Goal: Task Accomplishment & Management: Manage account settings

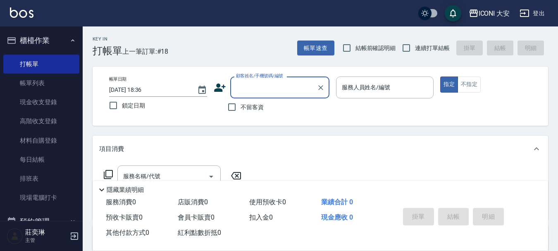
scroll to position [124, 0]
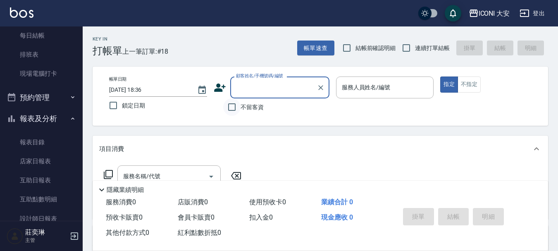
click at [229, 107] on input "不留客資" at bounding box center [231, 106] width 17 height 17
checkbox input "true"
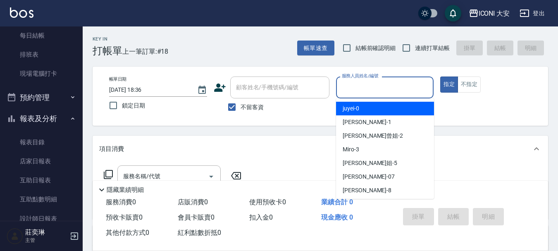
click at [402, 84] on input "服務人員姓名/編號" at bounding box center [385, 87] width 91 height 14
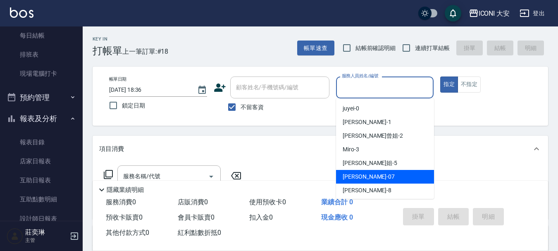
click at [385, 176] on div "[PERSON_NAME] -07" at bounding box center [385, 177] width 98 height 14
type input "[PERSON_NAME]-07"
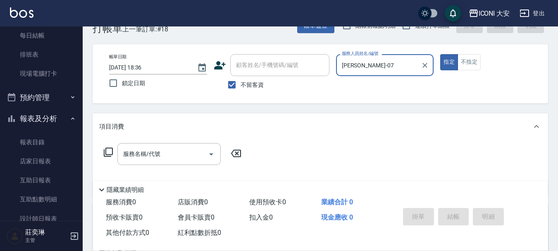
scroll to position [41, 0]
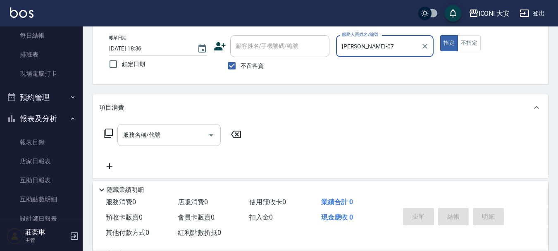
click at [186, 138] on input "服務名稱/代號" at bounding box center [162, 135] width 83 height 14
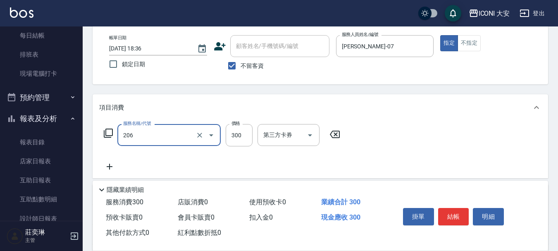
type input "洗髮(206)"
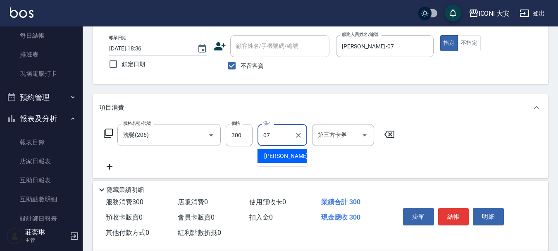
type input "[PERSON_NAME]-07"
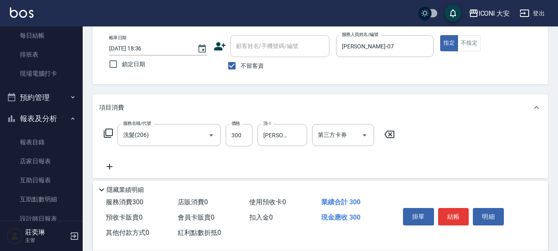
click at [112, 165] on icon at bounding box center [109, 167] width 21 height 10
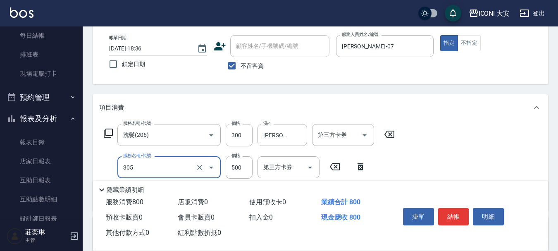
type input "剪髮(305)"
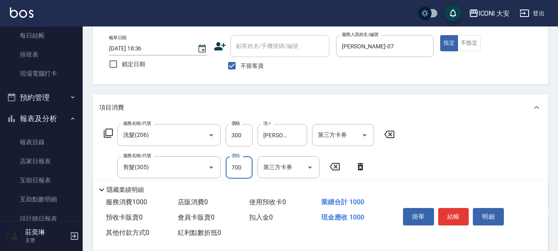
type input "700"
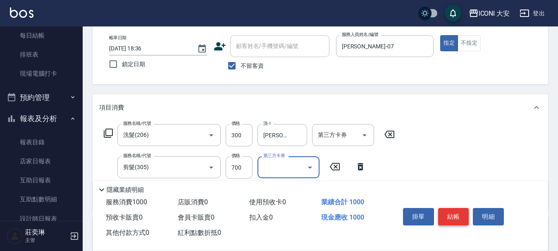
click at [447, 215] on button "結帳" at bounding box center [453, 216] width 31 height 17
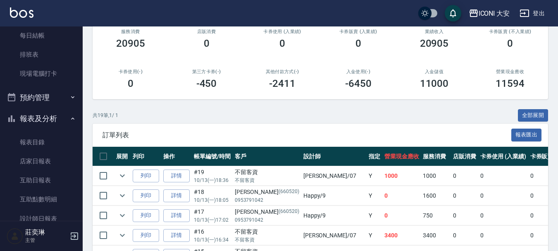
scroll to position [165, 0]
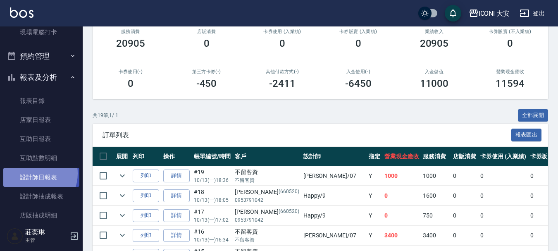
click at [34, 173] on link "設計師日報表" at bounding box center [41, 177] width 76 height 19
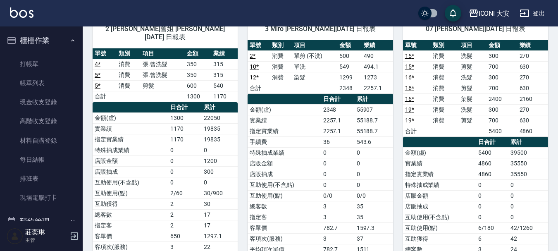
scroll to position [41, 0]
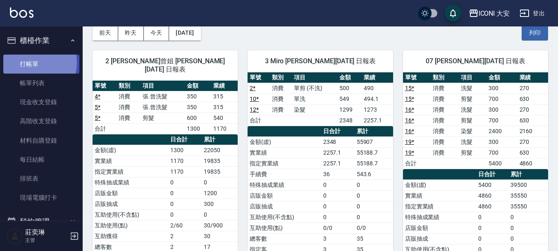
click at [27, 62] on link "打帳單" at bounding box center [41, 64] width 76 height 19
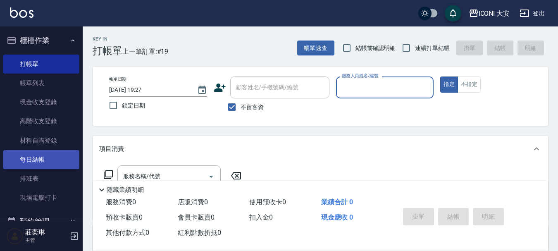
click at [36, 163] on link "每日結帳" at bounding box center [41, 159] width 76 height 19
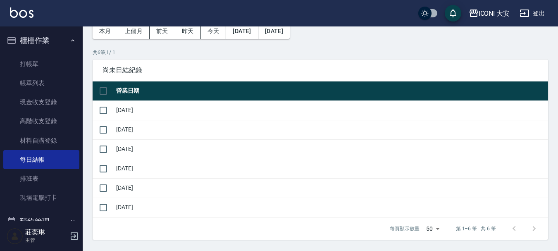
scroll to position [41, 0]
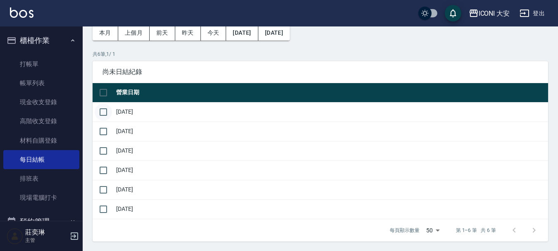
click at [105, 113] on input "checkbox" at bounding box center [103, 111] width 17 height 17
checkbox input "true"
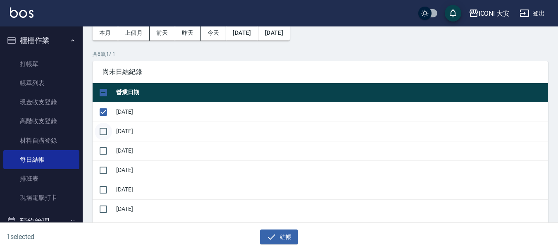
click at [102, 131] on input "checkbox" at bounding box center [103, 131] width 17 height 17
checkbox input "true"
click at [104, 150] on input "checkbox" at bounding box center [103, 150] width 17 height 17
checkbox input "true"
click at [106, 166] on input "checkbox" at bounding box center [103, 170] width 17 height 17
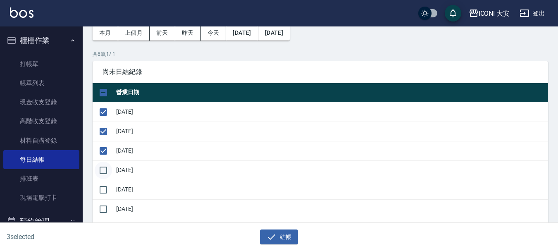
checkbox input "true"
click at [100, 185] on input "checkbox" at bounding box center [103, 189] width 17 height 17
checkbox input "true"
click at [102, 209] on input "checkbox" at bounding box center [103, 208] width 17 height 17
checkbox input "true"
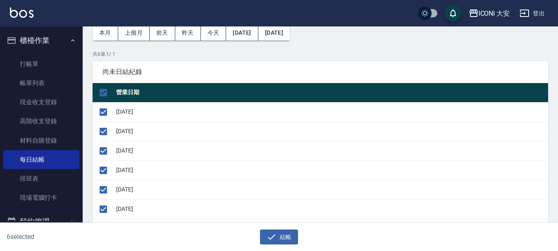
scroll to position [83, 0]
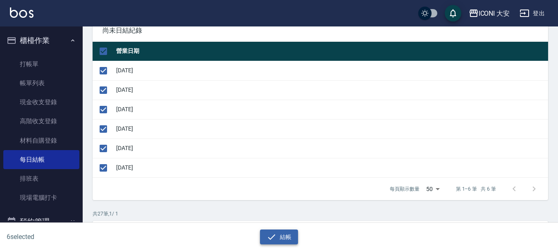
click at [286, 241] on button "結帳" at bounding box center [279, 236] width 38 height 15
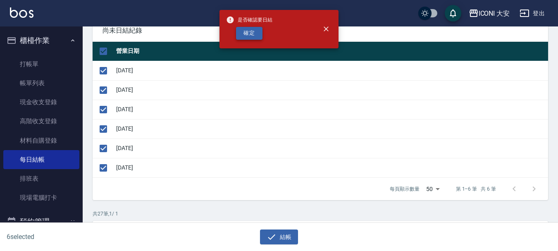
click at [253, 33] on button "確定" at bounding box center [249, 33] width 26 height 13
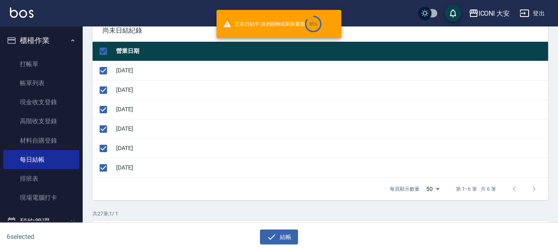
checkbox input "false"
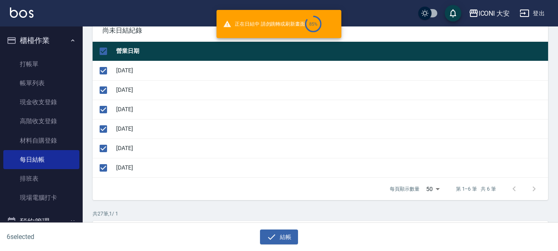
checkbox input "false"
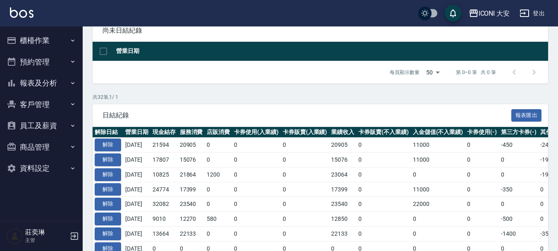
scroll to position [83, 0]
click at [41, 41] on button "櫃檯作業" at bounding box center [41, 40] width 76 height 21
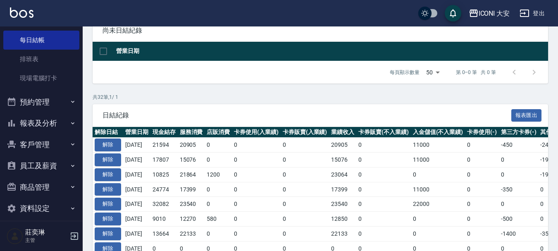
scroll to position [124, 0]
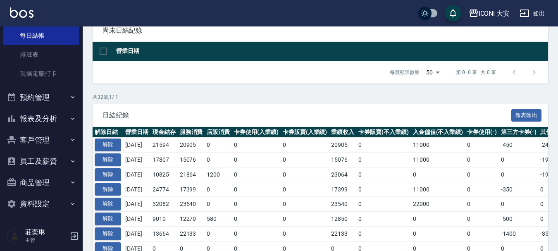
drag, startPoint x: 60, startPoint y: 121, endPoint x: 64, endPoint y: 118, distance: 4.8
click at [64, 118] on button "報表及分析" at bounding box center [41, 118] width 76 height 21
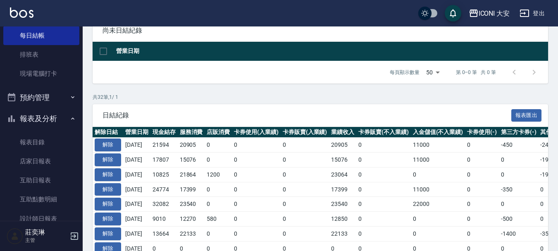
scroll to position [165, 0]
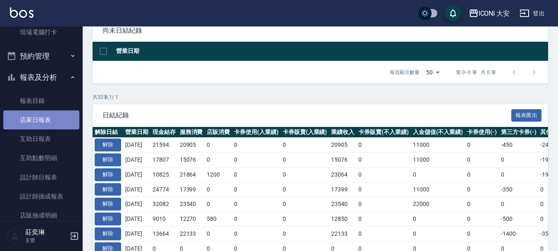
click at [55, 122] on link "店家日報表" at bounding box center [41, 119] width 76 height 19
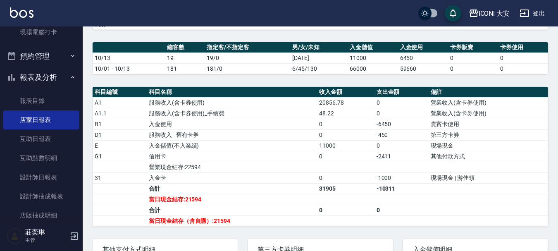
scroll to position [207, 0]
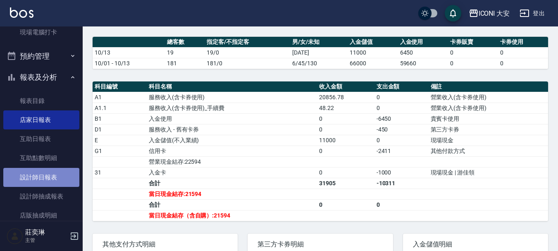
click at [45, 179] on link "設計師日報表" at bounding box center [41, 177] width 76 height 19
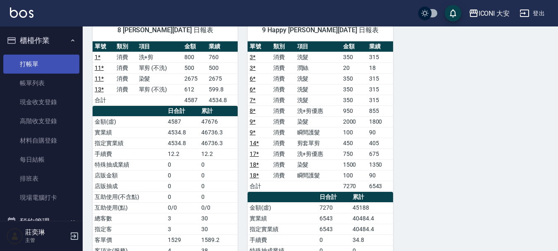
click at [49, 62] on link "打帳單" at bounding box center [41, 64] width 76 height 19
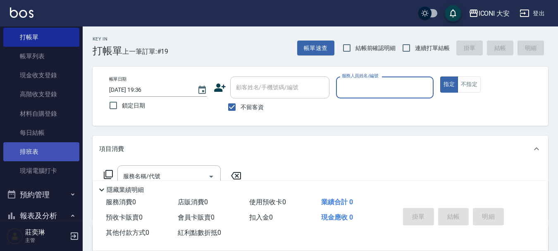
scroll to position [41, 0]
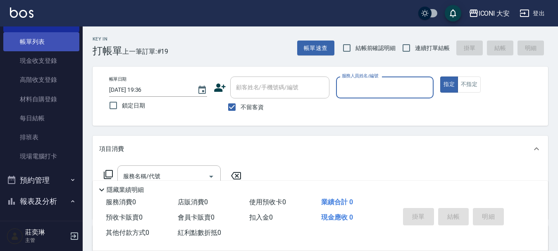
click at [29, 41] on link "帳單列表" at bounding box center [41, 41] width 76 height 19
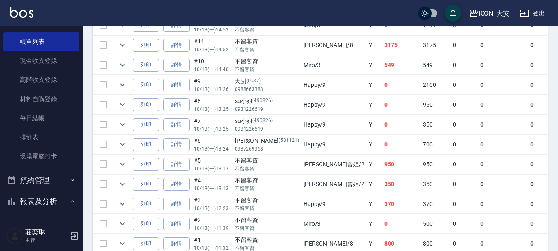
scroll to position [439, 0]
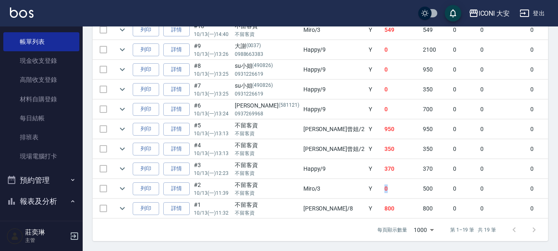
drag, startPoint x: 323, startPoint y: 187, endPoint x: 341, endPoint y: 185, distance: 18.3
click at [341, 185] on tr "列印 詳情 #2 10/13 (一) 11:39 不留客資 不留客資 Miro /3 Y 0 500 0 0 0 500 0 0 0 -500 信用卡 0" at bounding box center [474, 188] width 763 height 19
click at [382, 185] on td "0" at bounding box center [401, 188] width 39 height 19
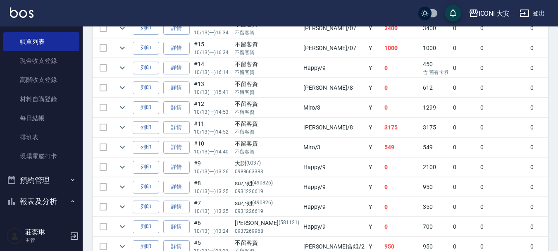
scroll to position [315, 0]
drag, startPoint x: 320, startPoint y: 147, endPoint x: 351, endPoint y: 146, distance: 31.4
click at [351, 146] on tr "列印 詳情 #10 10/13 (一) 14:40 不留客資 不留客資 Miro /3 Y 549 549 0 0 0 549 0 0 0 0 0" at bounding box center [474, 147] width 763 height 19
click at [382, 146] on td "549" at bounding box center [401, 147] width 39 height 19
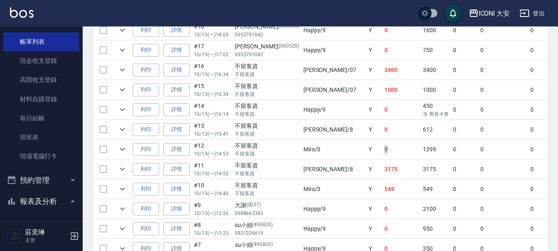
drag, startPoint x: 325, startPoint y: 149, endPoint x: 339, endPoint y: 149, distance: 14.1
click at [339, 149] on tr "列印 詳情 #12 10/13 (一) 14:53 不留客資 不留客資 Miro /3 Y 0 1299 0 0 0 1299 0 0 0 -1299 信用卡…" at bounding box center [474, 149] width 763 height 19
click at [382, 149] on td "0" at bounding box center [401, 149] width 39 height 19
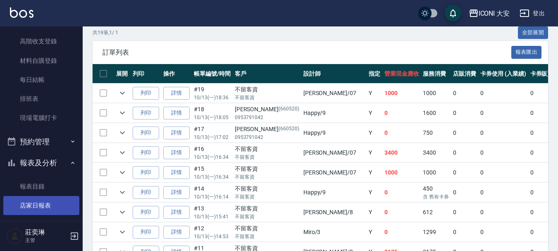
scroll to position [20, 0]
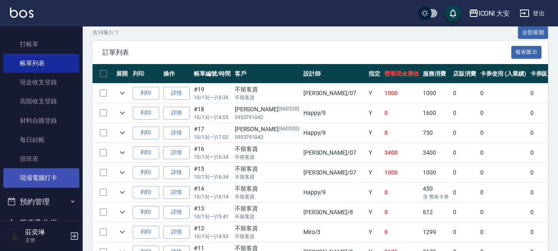
click at [39, 174] on link "現場電腦打卡" at bounding box center [41, 177] width 76 height 19
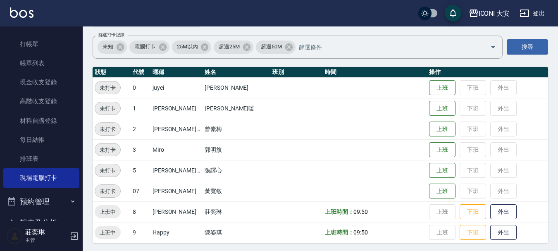
scroll to position [58, 0]
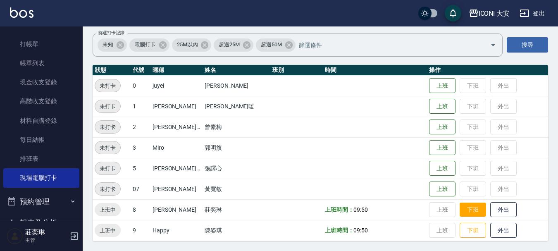
click at [473, 210] on button "下班" at bounding box center [473, 210] width 26 height 14
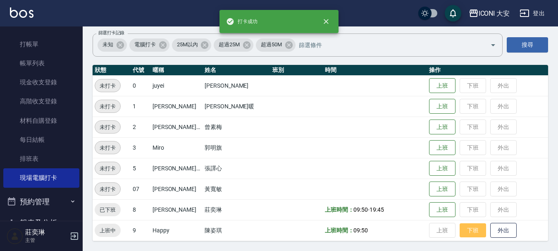
click at [472, 227] on button "下班" at bounding box center [473, 230] width 26 height 14
